Goal: Task Accomplishment & Management: Use online tool/utility

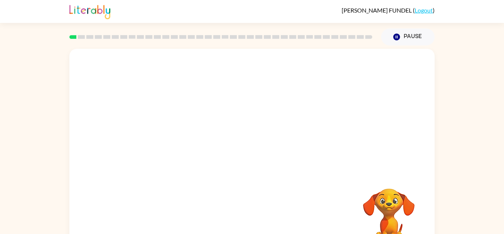
click at [456, 148] on div "Your browser must support playing .mp4 files to use Literably. Please try using…" at bounding box center [252, 152] width 504 height 214
click at [461, 136] on div "Your browser must support playing .mp4 files to use Literably. Please try using…" at bounding box center [252, 152] width 504 height 214
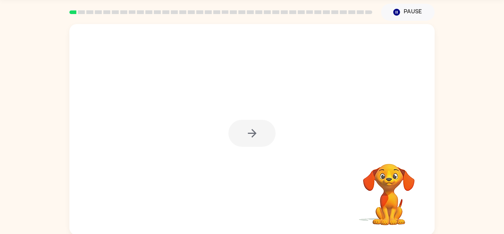
scroll to position [26, 0]
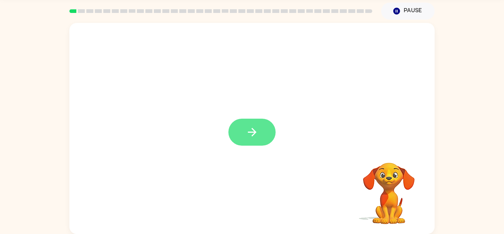
click at [251, 134] on icon "button" at bounding box center [252, 131] width 13 height 13
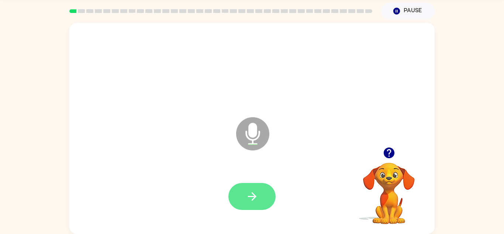
click at [245, 191] on button "button" at bounding box center [251, 196] width 47 height 27
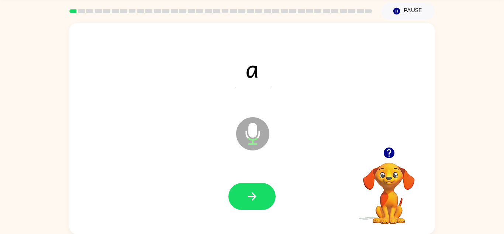
click at [245, 191] on button "button" at bounding box center [251, 196] width 47 height 27
click at [390, 152] on icon "button" at bounding box center [389, 152] width 13 height 13
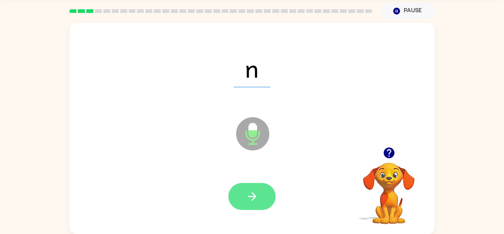
click at [244, 206] on button "button" at bounding box center [251, 196] width 47 height 27
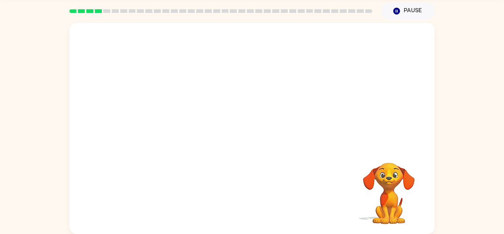
click at [394, 177] on video "Your browser must support playing .mp4 files to use Literably. Please try using…" at bounding box center [389, 188] width 74 height 74
click at [269, 197] on div at bounding box center [251, 196] width 47 height 27
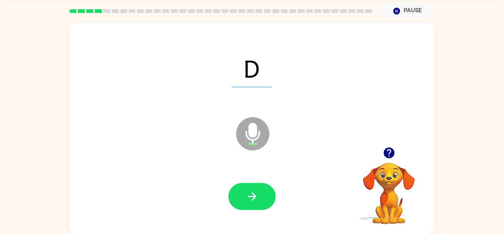
click at [269, 197] on button "button" at bounding box center [251, 196] width 47 height 27
click at [256, 196] on icon "button" at bounding box center [252, 196] width 13 height 13
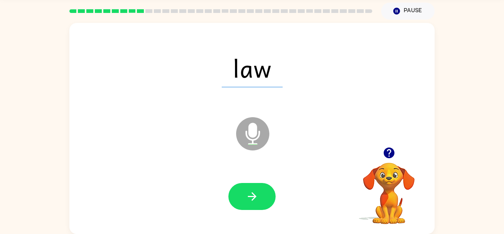
click at [256, 196] on icon "button" at bounding box center [252, 196] width 13 height 13
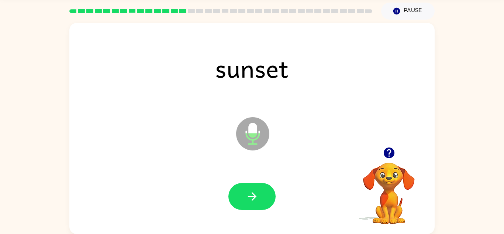
click at [256, 196] on icon "button" at bounding box center [252, 196] width 13 height 13
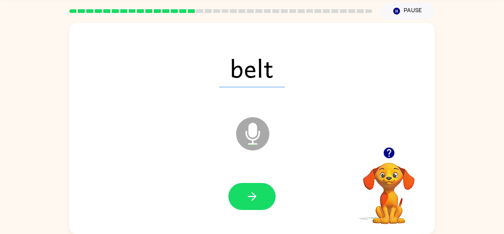
click at [256, 196] on icon "button" at bounding box center [252, 196] width 13 height 13
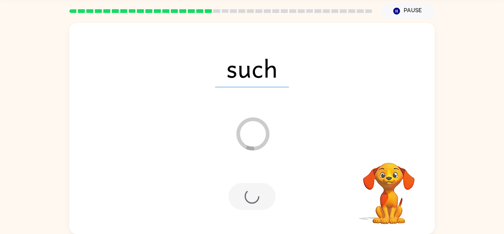
click at [385, 127] on div "Loader Your response is being sent to our graders" at bounding box center [234, 115] width 315 height 27
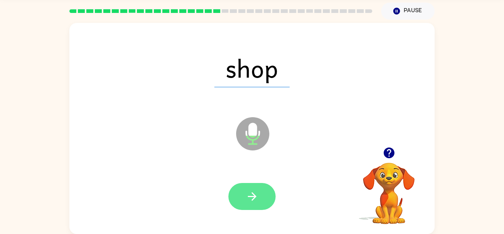
click at [260, 206] on button "button" at bounding box center [251, 196] width 47 height 27
click at [258, 198] on icon "button" at bounding box center [252, 196] width 13 height 13
click at [272, 196] on button "button" at bounding box center [251, 196] width 47 height 27
click at [263, 185] on button "button" at bounding box center [251, 196] width 47 height 27
click at [253, 183] on button "button" at bounding box center [251, 196] width 47 height 27
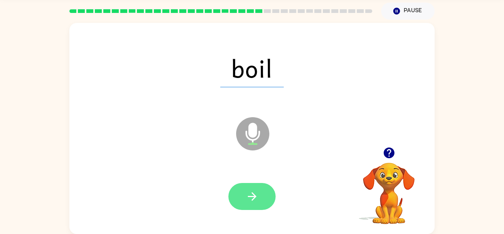
click at [268, 197] on button "button" at bounding box center [251, 196] width 47 height 27
click at [251, 197] on icon "button" at bounding box center [252, 196] width 13 height 13
click at [252, 206] on button "button" at bounding box center [251, 196] width 47 height 27
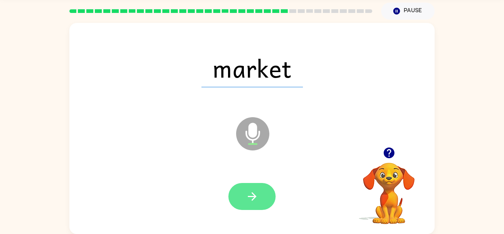
click at [251, 200] on icon "button" at bounding box center [252, 196] width 13 height 13
click at [260, 196] on button "button" at bounding box center [251, 196] width 47 height 27
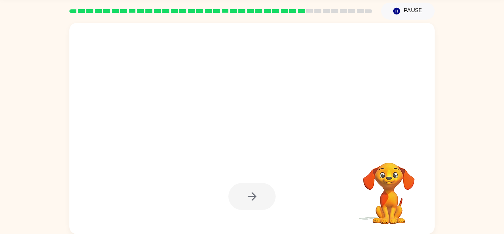
click at [255, 196] on div at bounding box center [251, 196] width 47 height 27
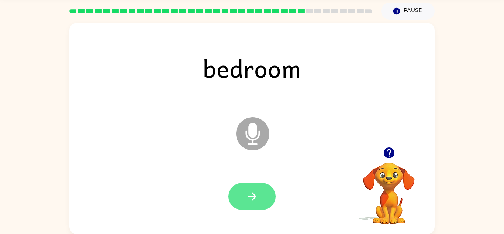
click at [247, 198] on icon "button" at bounding box center [252, 196] width 13 height 13
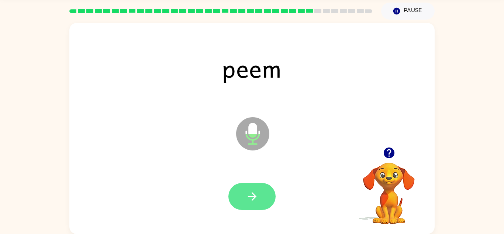
click at [229, 193] on button "button" at bounding box center [251, 196] width 47 height 27
click at [263, 195] on button "button" at bounding box center [251, 196] width 47 height 27
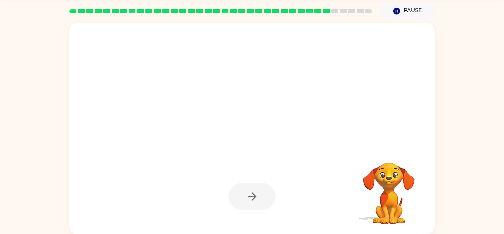
click at [257, 203] on div at bounding box center [251, 196] width 47 height 27
click at [253, 199] on div at bounding box center [251, 196] width 47 height 27
click at [262, 199] on div at bounding box center [251, 196] width 47 height 27
click at [257, 205] on div at bounding box center [251, 196] width 47 height 27
click at [254, 204] on div at bounding box center [251, 196] width 47 height 27
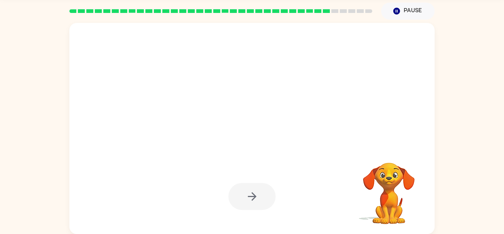
click at [258, 204] on div at bounding box center [251, 196] width 47 height 27
click at [260, 204] on button "button" at bounding box center [251, 196] width 47 height 27
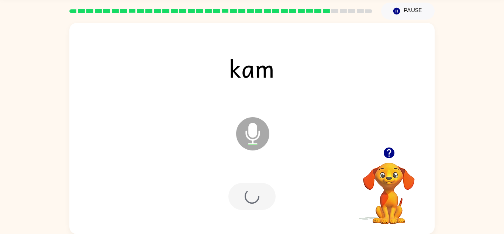
click at [261, 201] on div at bounding box center [251, 196] width 47 height 27
click at [263, 204] on div at bounding box center [251, 196] width 47 height 27
click at [259, 203] on div at bounding box center [251, 196] width 47 height 27
click at [262, 201] on div at bounding box center [251, 196] width 47 height 27
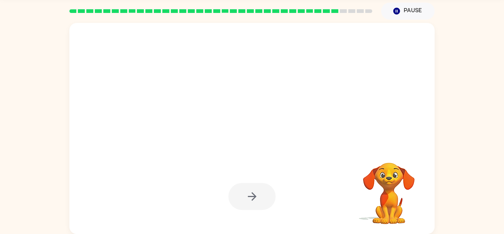
click at [259, 203] on div at bounding box center [251, 196] width 47 height 27
click at [258, 207] on div at bounding box center [251, 196] width 47 height 27
click at [262, 209] on div at bounding box center [251, 196] width 47 height 27
click at [261, 205] on div at bounding box center [251, 196] width 47 height 27
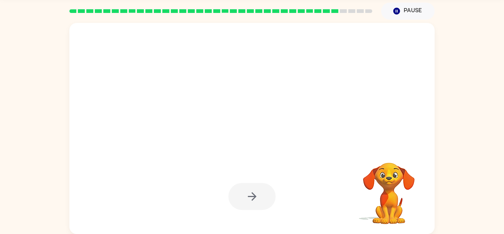
click at [266, 200] on div at bounding box center [251, 196] width 47 height 27
click at [261, 200] on div at bounding box center [251, 196] width 47 height 27
click at [264, 198] on div at bounding box center [251, 196] width 47 height 27
click at [261, 200] on div at bounding box center [251, 196] width 47 height 27
click at [258, 200] on div at bounding box center [251, 196] width 47 height 27
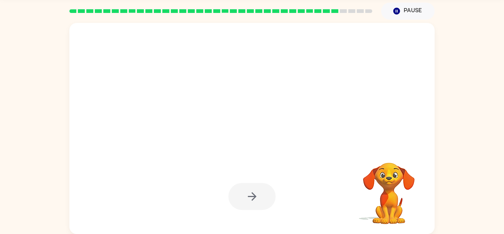
click at [258, 204] on div at bounding box center [251, 196] width 47 height 27
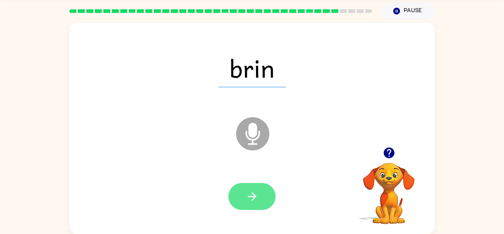
click at [261, 197] on button "button" at bounding box center [251, 196] width 47 height 27
click at [259, 202] on div at bounding box center [251, 196] width 47 height 27
click at [260, 201] on div at bounding box center [251, 196] width 47 height 27
click at [261, 201] on div at bounding box center [251, 196] width 47 height 27
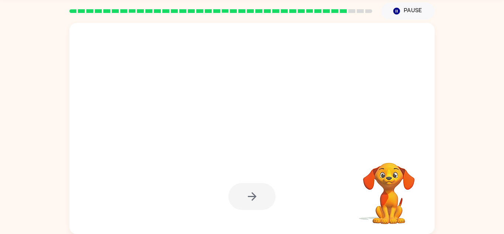
click at [265, 199] on div at bounding box center [251, 196] width 47 height 27
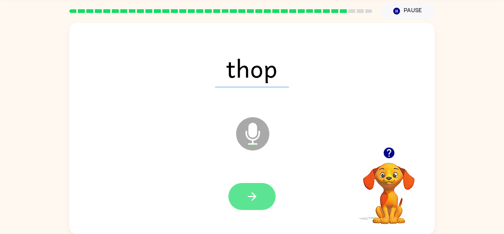
click at [266, 197] on button "button" at bounding box center [251, 196] width 47 height 27
click at [258, 193] on icon "button" at bounding box center [252, 196] width 13 height 13
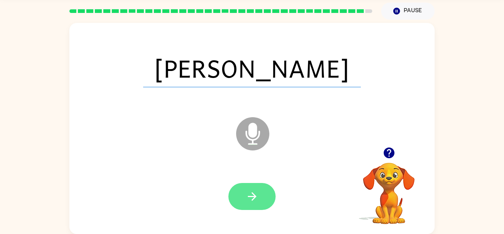
click at [253, 192] on icon "button" at bounding box center [252, 196] width 13 height 13
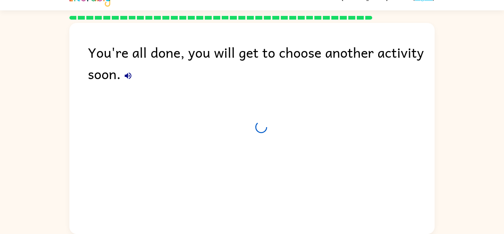
scroll to position [13, 0]
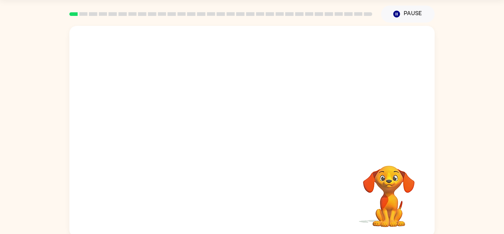
scroll to position [26, 0]
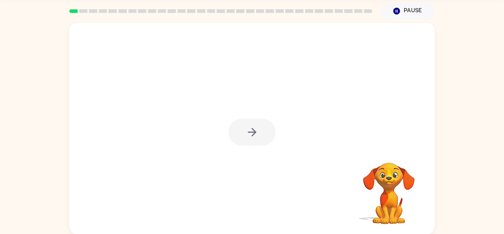
click at [464, 125] on div "Your browser must support playing .mp4 files to use Literably. Please try using…" at bounding box center [252, 127] width 504 height 214
click at [470, 134] on div "Your browser must support playing .mp4 files to use Literably. Please try using…" at bounding box center [252, 127] width 504 height 214
click at [252, 129] on icon "button" at bounding box center [252, 132] width 8 height 8
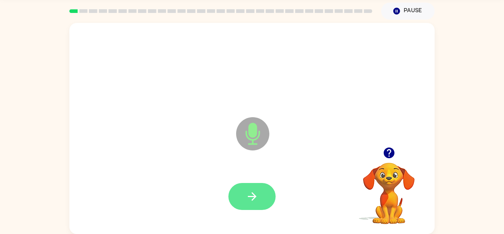
click at [261, 200] on button "button" at bounding box center [251, 196] width 47 height 27
click at [243, 204] on button "button" at bounding box center [251, 196] width 47 height 27
click at [257, 189] on button "button" at bounding box center [251, 196] width 47 height 27
click at [246, 199] on icon "button" at bounding box center [252, 196] width 13 height 13
click at [262, 200] on button "button" at bounding box center [251, 196] width 47 height 27
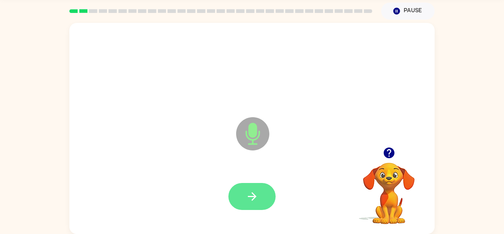
click at [253, 206] on button "button" at bounding box center [251, 196] width 47 height 27
click at [258, 196] on icon "button" at bounding box center [252, 196] width 13 height 13
click at [247, 192] on icon "button" at bounding box center [252, 196] width 13 height 13
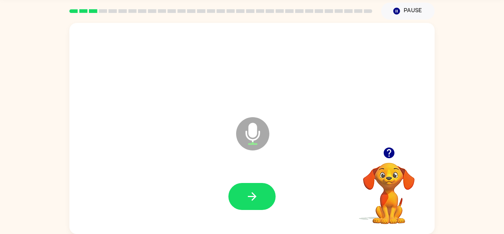
click at [247, 192] on icon "button" at bounding box center [252, 196] width 13 height 13
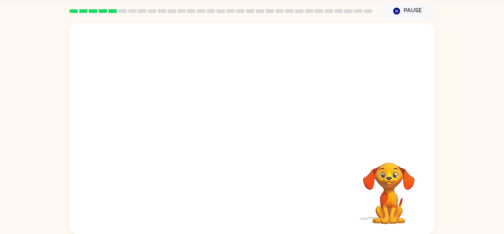
click at [424, 79] on div at bounding box center [252, 68] width 351 height 61
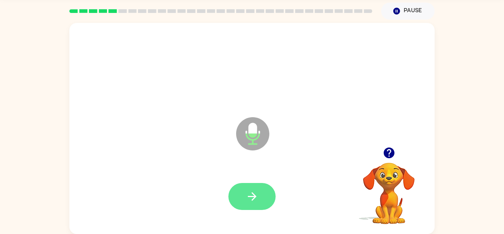
click at [249, 192] on icon "button" at bounding box center [252, 196] width 13 height 13
click at [260, 203] on button "button" at bounding box center [251, 196] width 47 height 27
click at [258, 200] on icon "button" at bounding box center [252, 196] width 13 height 13
click at [264, 196] on button "button" at bounding box center [251, 196] width 47 height 27
click at [261, 196] on button "button" at bounding box center [251, 196] width 47 height 27
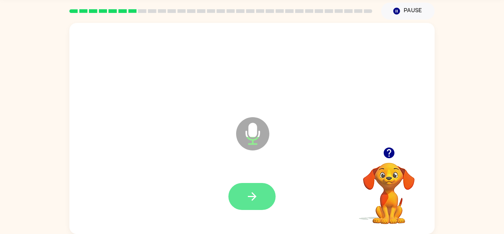
click at [246, 199] on icon "button" at bounding box center [252, 196] width 13 height 13
click at [244, 192] on button "button" at bounding box center [251, 196] width 47 height 27
click at [248, 192] on icon "button" at bounding box center [252, 196] width 13 height 13
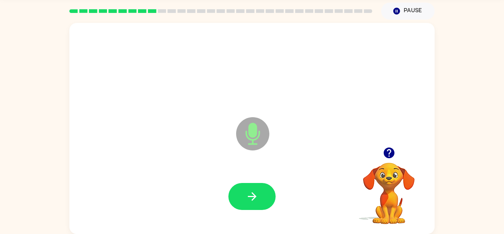
click at [248, 192] on icon "button" at bounding box center [252, 196] width 13 height 13
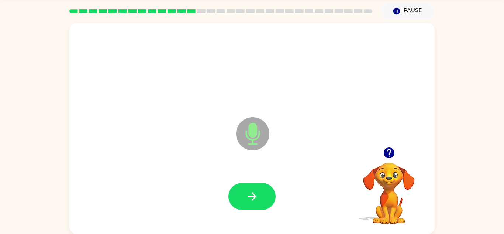
click at [248, 192] on icon "button" at bounding box center [252, 196] width 13 height 13
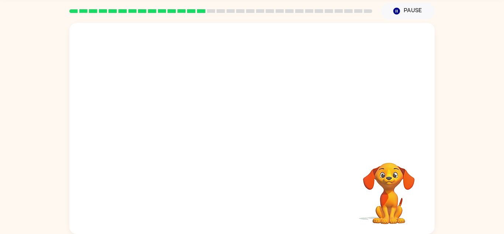
click at [248, 192] on div at bounding box center [252, 196] width 351 height 61
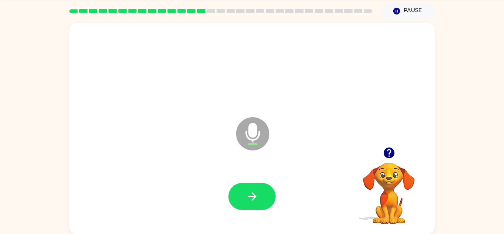
click at [248, 192] on icon "button" at bounding box center [252, 196] width 13 height 13
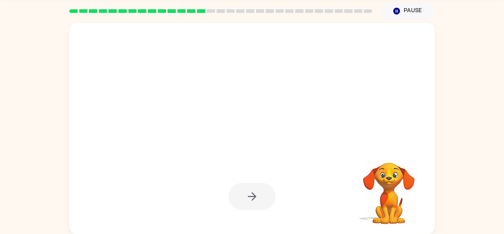
click at [248, 192] on div at bounding box center [251, 196] width 47 height 27
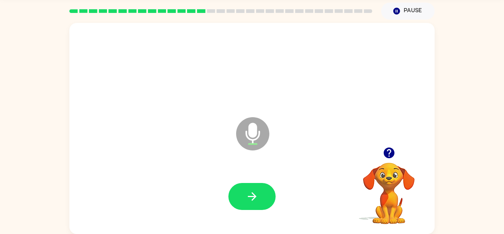
click at [248, 192] on icon "button" at bounding box center [252, 196] width 13 height 13
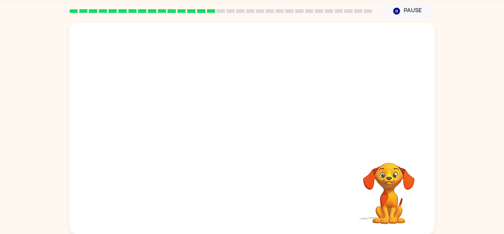
click at [248, 192] on div at bounding box center [252, 196] width 351 height 61
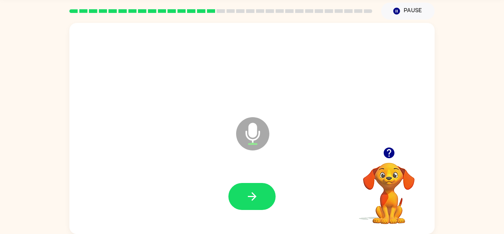
click at [248, 192] on icon "button" at bounding box center [252, 196] width 13 height 13
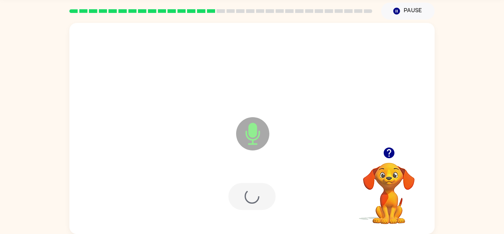
click at [248, 192] on div at bounding box center [251, 196] width 47 height 27
click at [248, 192] on icon "button" at bounding box center [252, 196] width 13 height 13
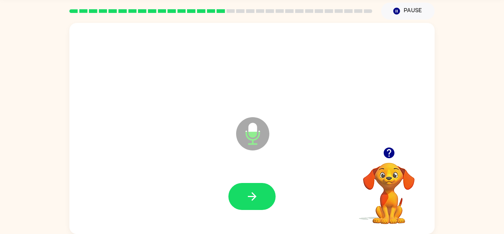
click at [248, 192] on icon "button" at bounding box center [252, 196] width 13 height 13
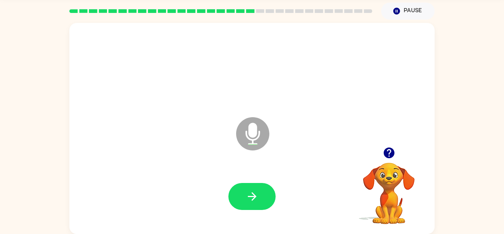
click at [248, 192] on icon "button" at bounding box center [252, 196] width 13 height 13
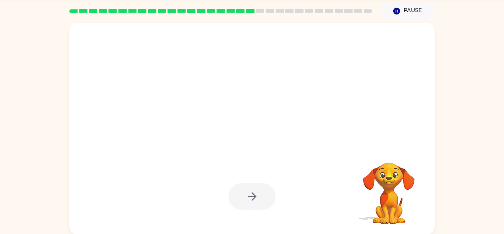
click at [387, 46] on div at bounding box center [252, 68] width 351 height 61
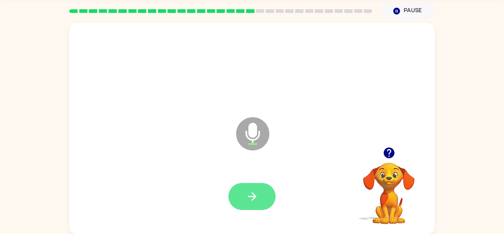
click at [256, 192] on icon "button" at bounding box center [252, 196] width 13 height 13
click at [241, 190] on button "button" at bounding box center [251, 196] width 47 height 27
click at [251, 183] on button "button" at bounding box center [251, 196] width 47 height 27
click at [271, 199] on button "button" at bounding box center [251, 196] width 47 height 27
click at [268, 204] on button "button" at bounding box center [251, 196] width 47 height 27
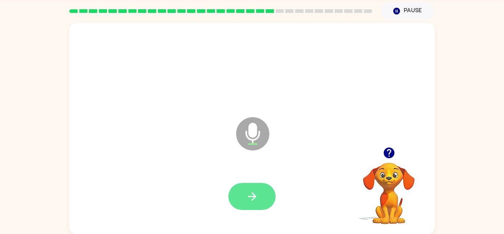
click at [243, 203] on button "button" at bounding box center [251, 196] width 47 height 27
click at [253, 201] on icon "button" at bounding box center [252, 196] width 13 height 13
click at [272, 201] on button "button" at bounding box center [251, 196] width 47 height 27
click at [257, 183] on button "button" at bounding box center [251, 196] width 47 height 27
click at [259, 192] on button "button" at bounding box center [251, 196] width 47 height 27
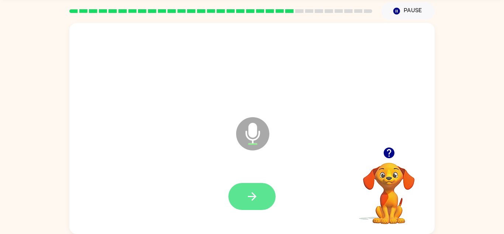
click at [256, 196] on icon "button" at bounding box center [252, 196] width 8 height 8
click at [258, 201] on icon "button" at bounding box center [252, 196] width 13 height 13
click at [257, 199] on icon "button" at bounding box center [252, 196] width 13 height 13
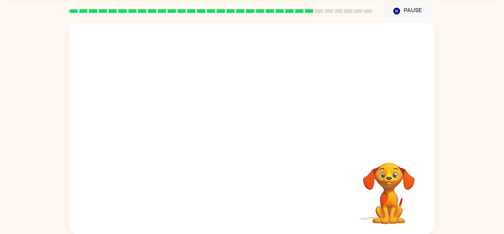
click at [432, 124] on div at bounding box center [251, 128] width 365 height 211
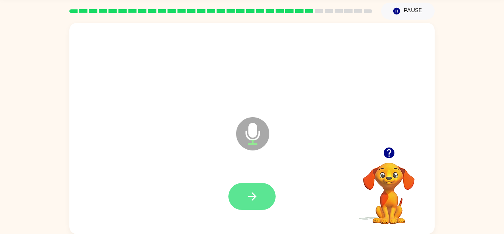
click at [252, 197] on icon "button" at bounding box center [252, 196] width 13 height 13
click at [251, 192] on icon "button" at bounding box center [252, 196] width 13 height 13
click at [255, 191] on icon "button" at bounding box center [252, 196] width 13 height 13
click at [260, 197] on button "button" at bounding box center [251, 196] width 47 height 27
click at [254, 205] on button "button" at bounding box center [251, 196] width 47 height 27
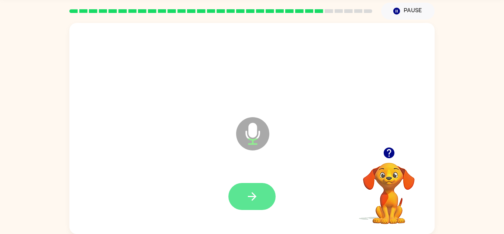
click at [256, 194] on icon "button" at bounding box center [252, 196] width 13 height 13
click at [258, 197] on icon "button" at bounding box center [252, 196] width 13 height 13
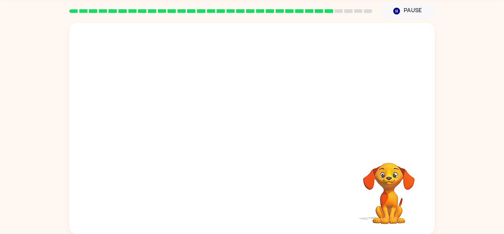
click at [276, 168] on div at bounding box center [252, 196] width 351 height 61
click at [372, 198] on video "Your browser must support playing .mp4 files to use Literably. Please try using…" at bounding box center [389, 188] width 74 height 74
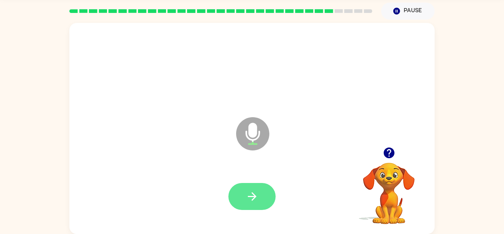
click at [261, 201] on button "button" at bounding box center [251, 196] width 47 height 27
click at [265, 196] on button "button" at bounding box center [251, 196] width 47 height 27
click at [253, 199] on icon "button" at bounding box center [252, 196] width 8 height 8
click at [255, 192] on icon "button" at bounding box center [252, 196] width 13 height 13
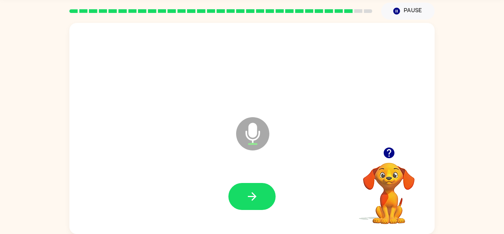
click at [255, 192] on icon "button" at bounding box center [252, 196] width 13 height 13
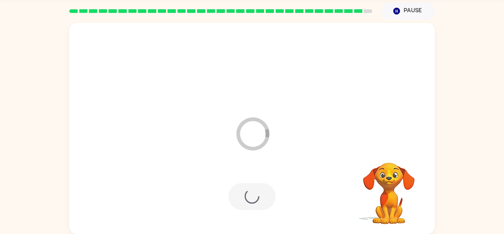
scroll to position [13, 0]
